Goal: Task Accomplishment & Management: Use online tool/utility

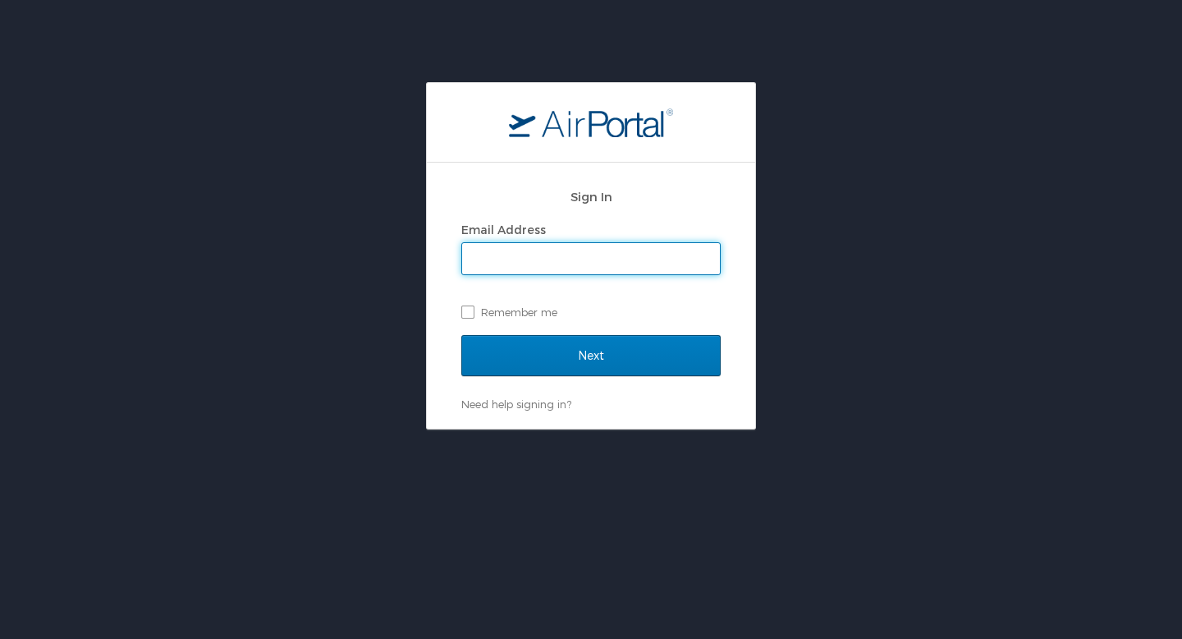
type input "[EMAIL_ADDRESS][DOMAIN_NAME]"
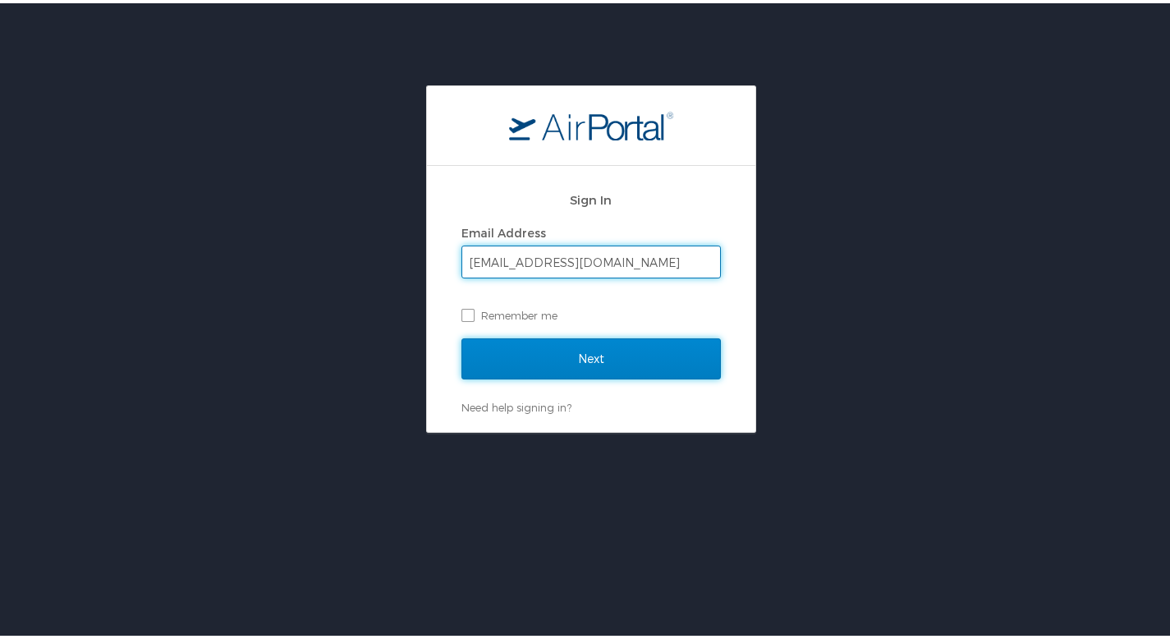
click at [586, 355] on input "Next" at bounding box center [590, 355] width 259 height 41
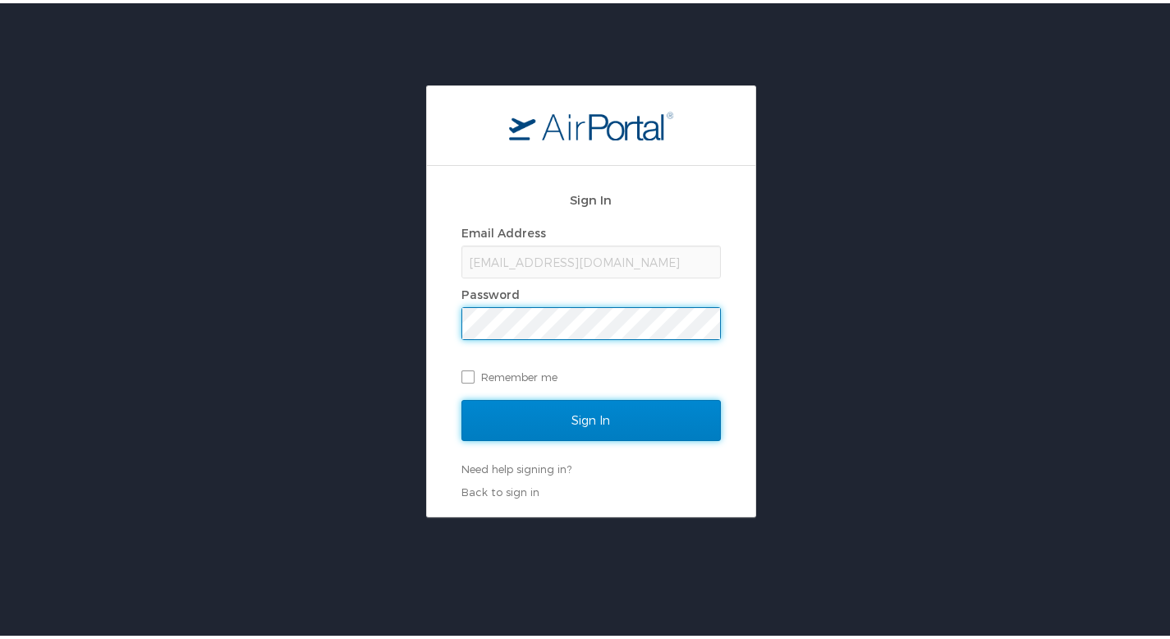
click at [561, 407] on input "Sign In" at bounding box center [590, 417] width 259 height 41
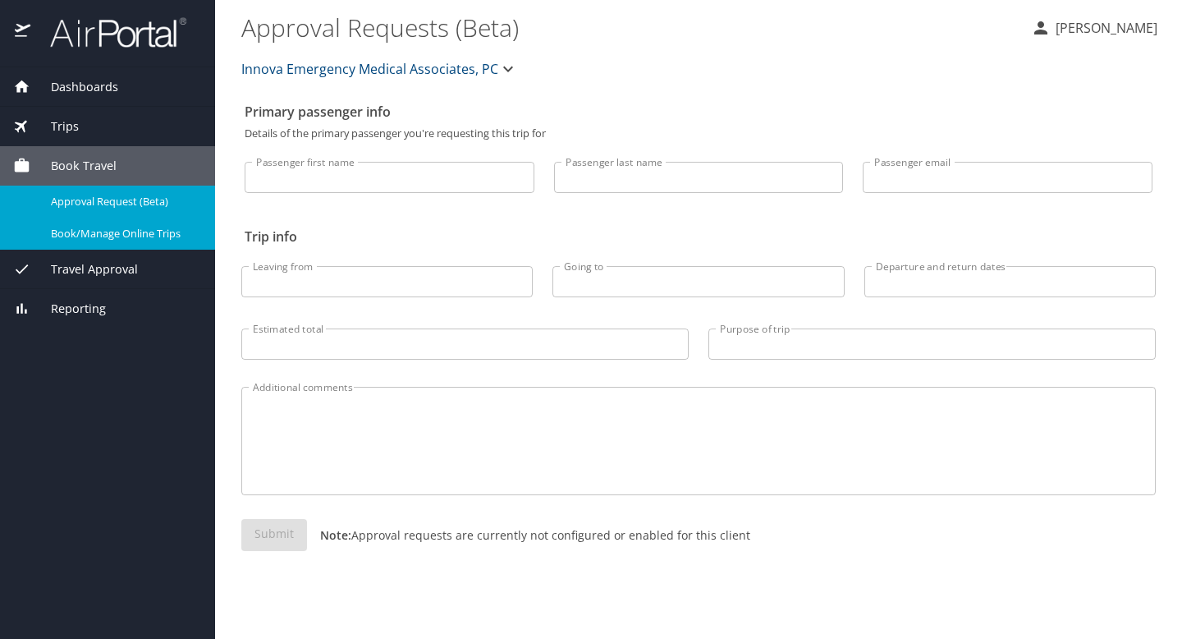
click at [107, 241] on div "Book/Manage Online Trips" at bounding box center [107, 233] width 189 height 19
